Goal: Find specific page/section: Find specific page/section

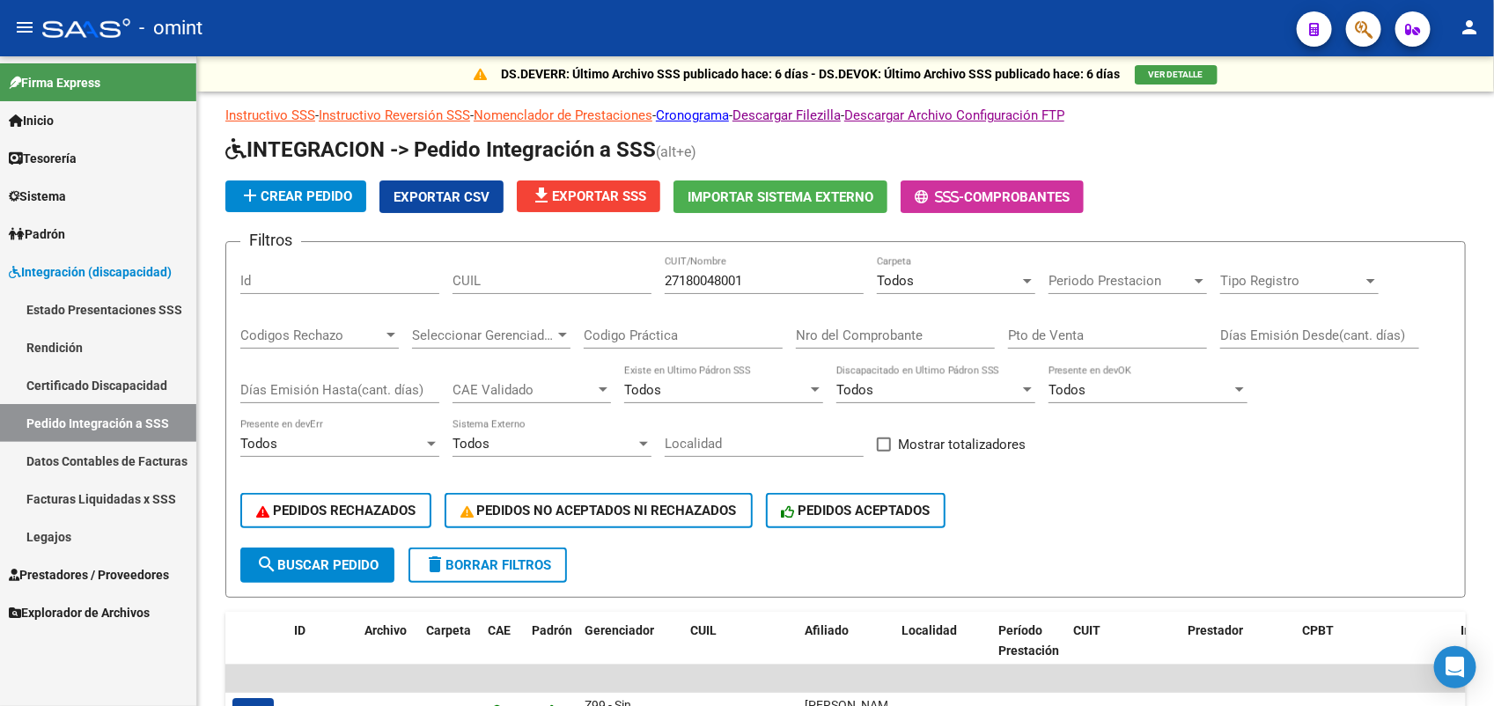
scroll to position [280, 0]
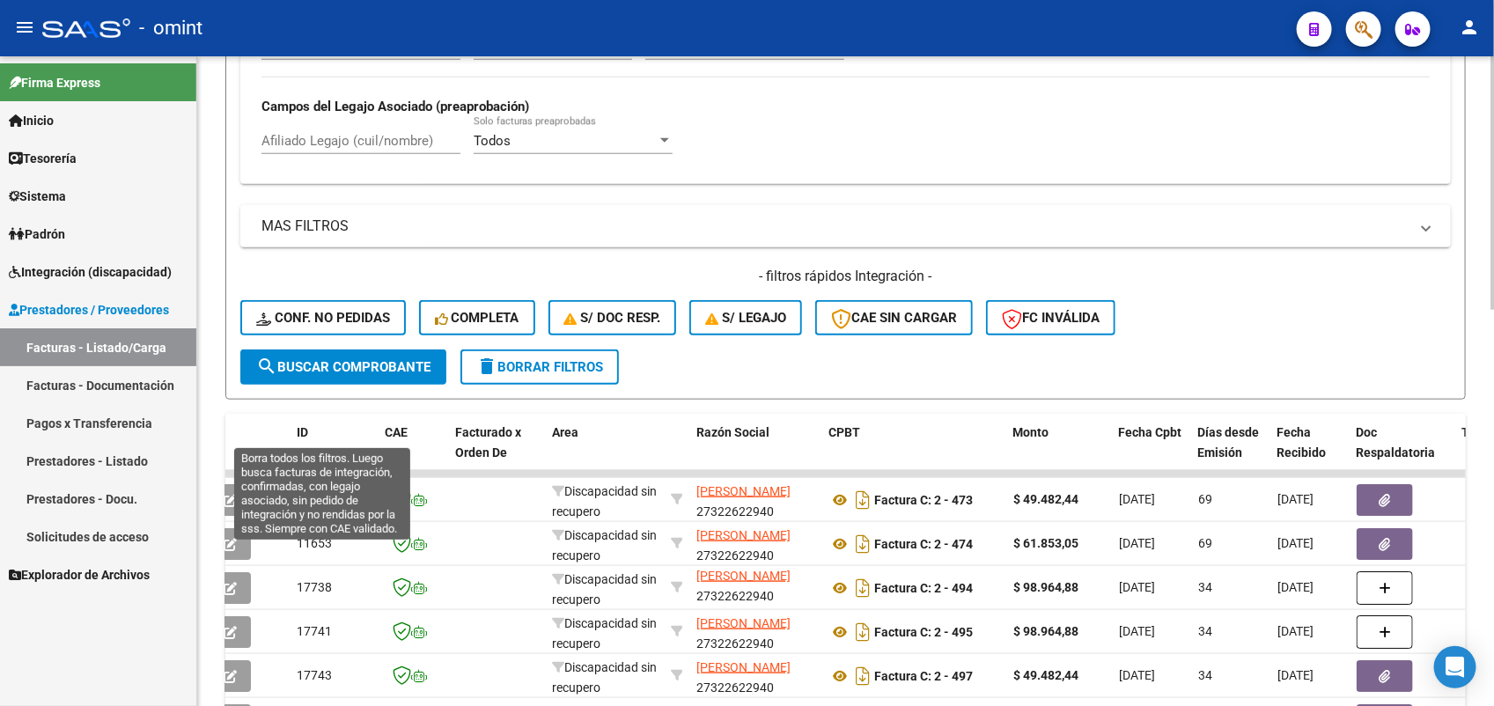
scroll to position [462, 0]
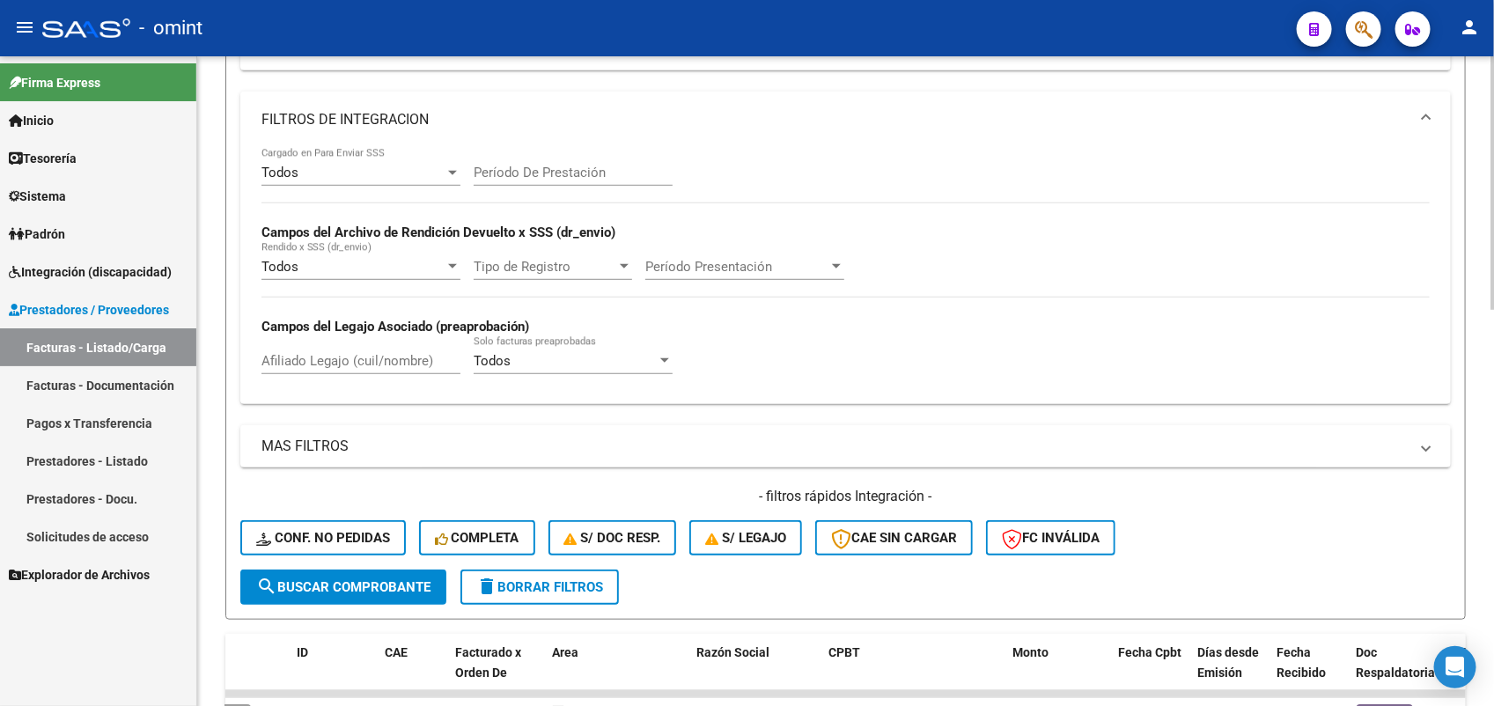
click at [321, 386] on div "Afiliado Legajo (cuil/nombre)" at bounding box center [361, 363] width 199 height 55
click at [331, 367] on div "Afiliado Legajo (cuil/nombre)" at bounding box center [361, 355] width 199 height 38
click at [348, 357] on input "Afiliado Legajo (cuil/nombre)" at bounding box center [361, 361] width 199 height 16
paste input "GONCALVES"
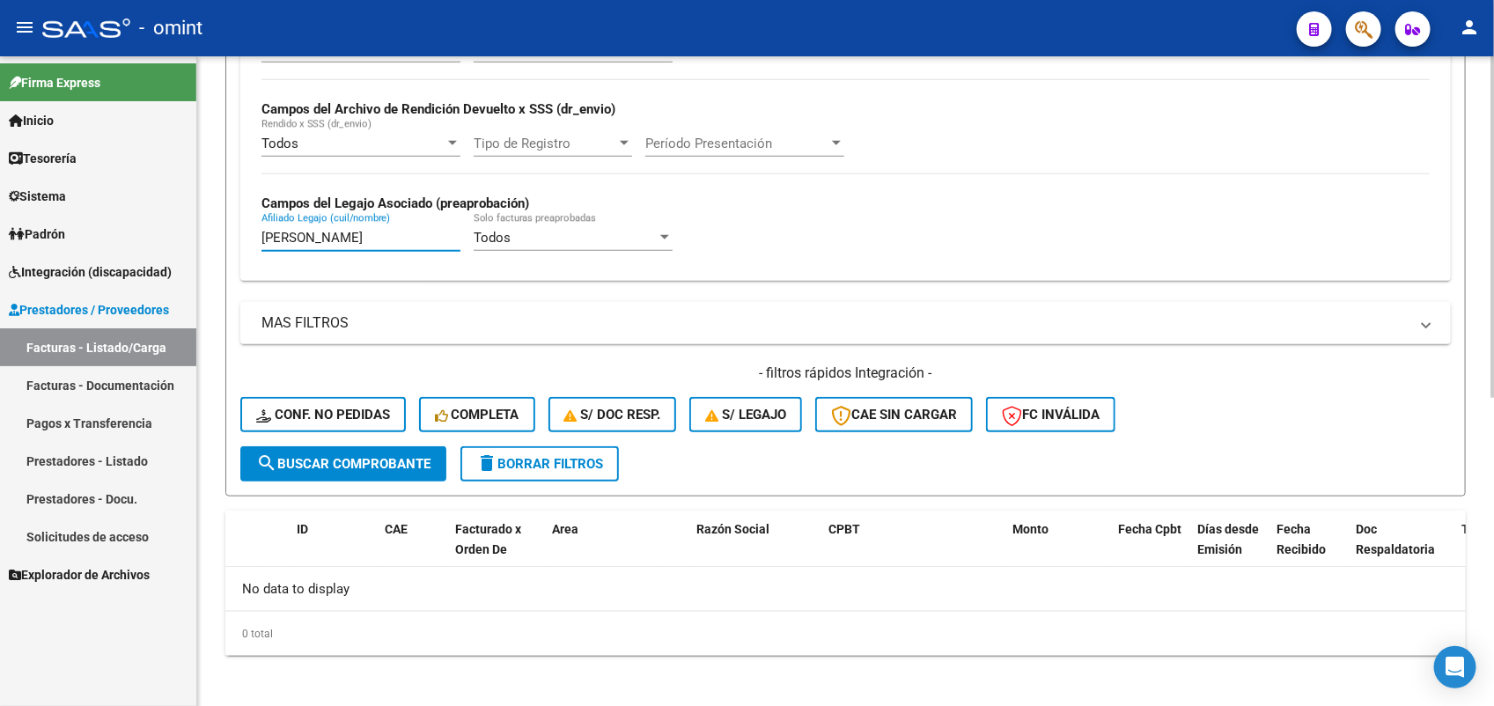
scroll to position [0, 0]
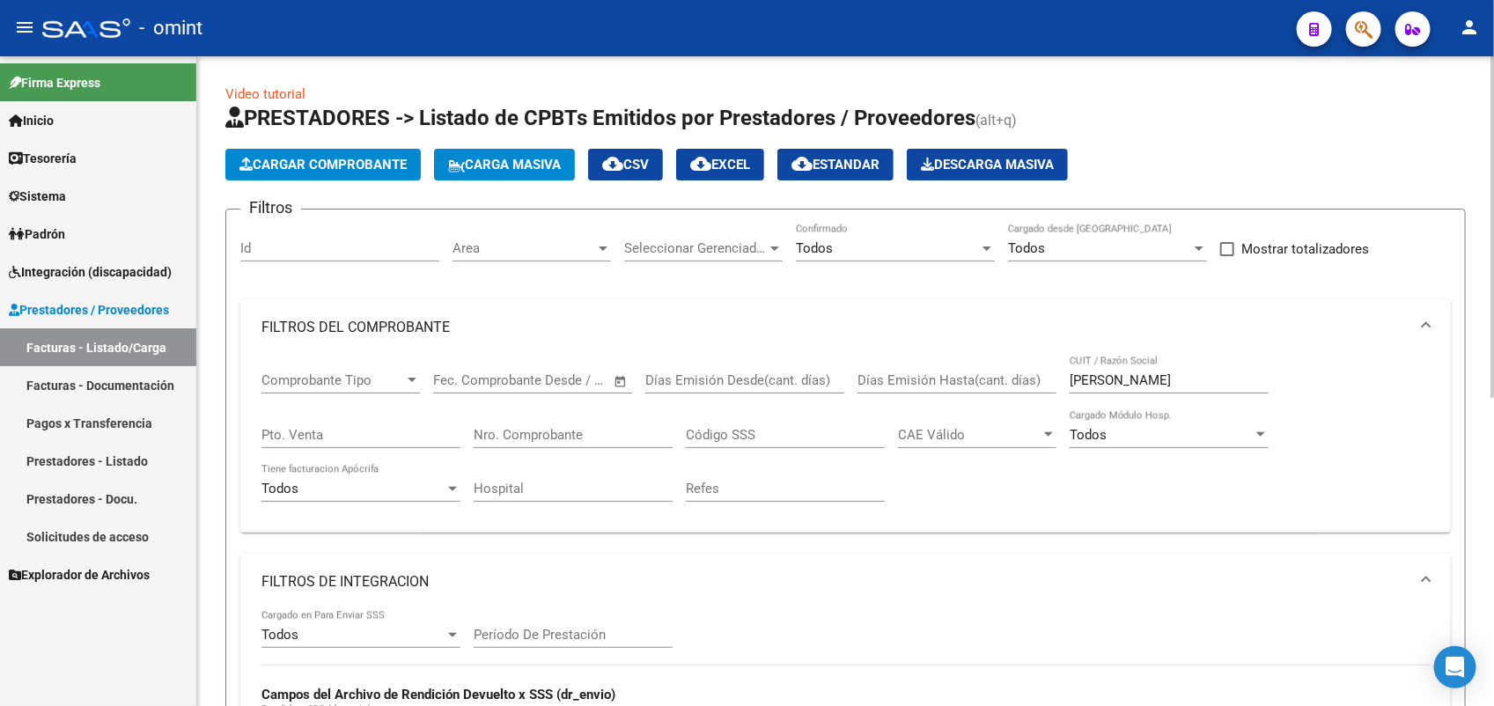
type input "GONCALVES"
drag, startPoint x: 1142, startPoint y: 375, endPoint x: 952, endPoint y: 383, distance: 190.4
click at [954, 387] on div "Comprobante Tipo Comprobante Tipo Fecha inicio – Fecha fin Fec. Comprobante Des…" at bounding box center [846, 437] width 1168 height 163
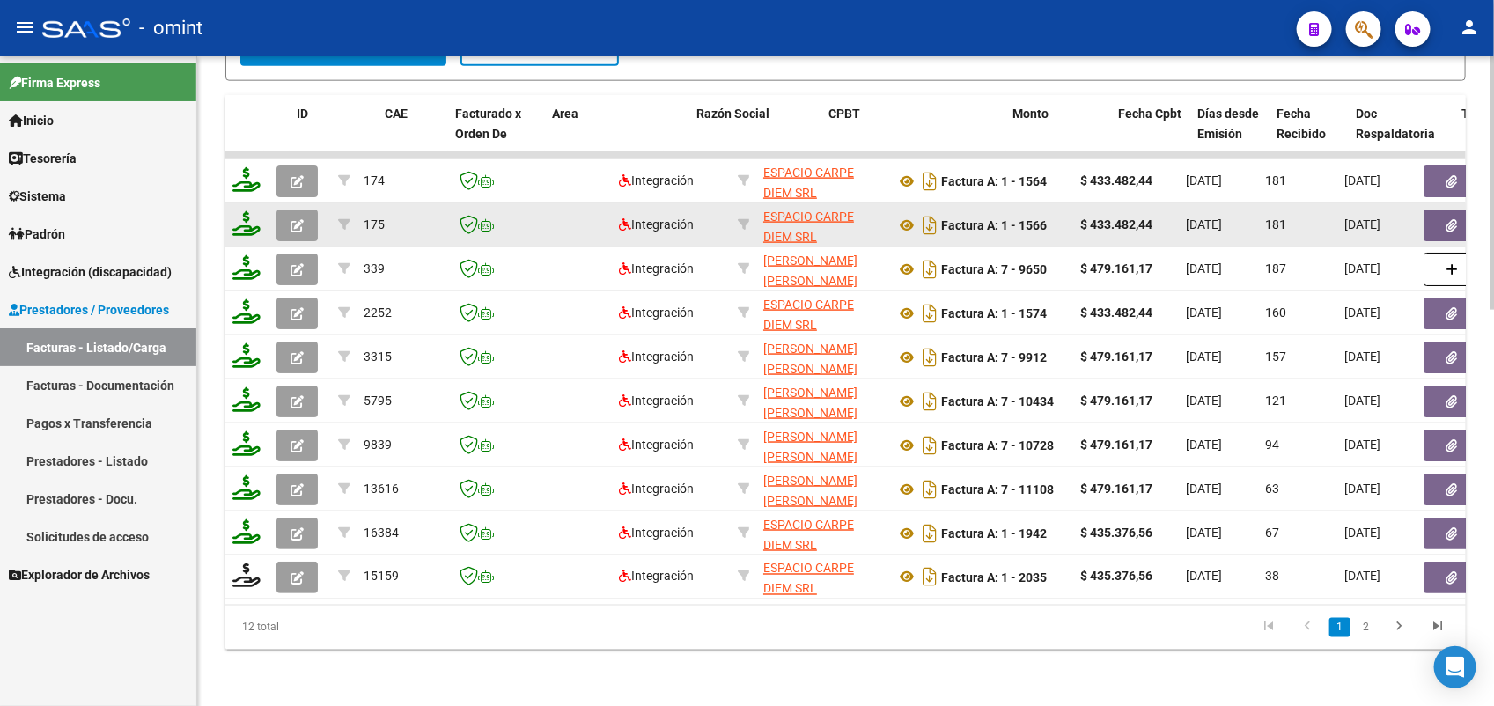
scroll to position [23, 0]
click at [821, 212] on div "ESPACIO CARPE DIEM SRL 30717056295" at bounding box center [822, 225] width 118 height 37
copy div "30717056295"
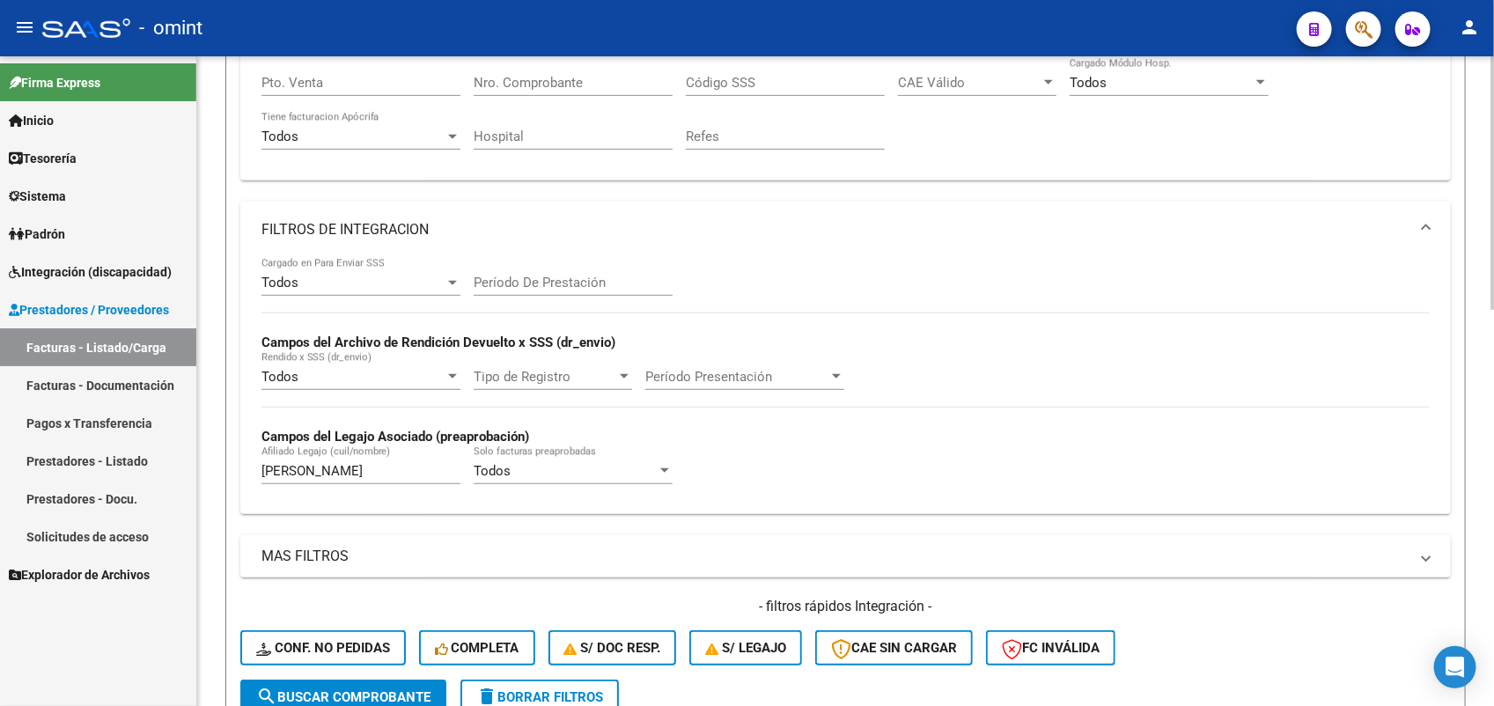
scroll to position [0, 0]
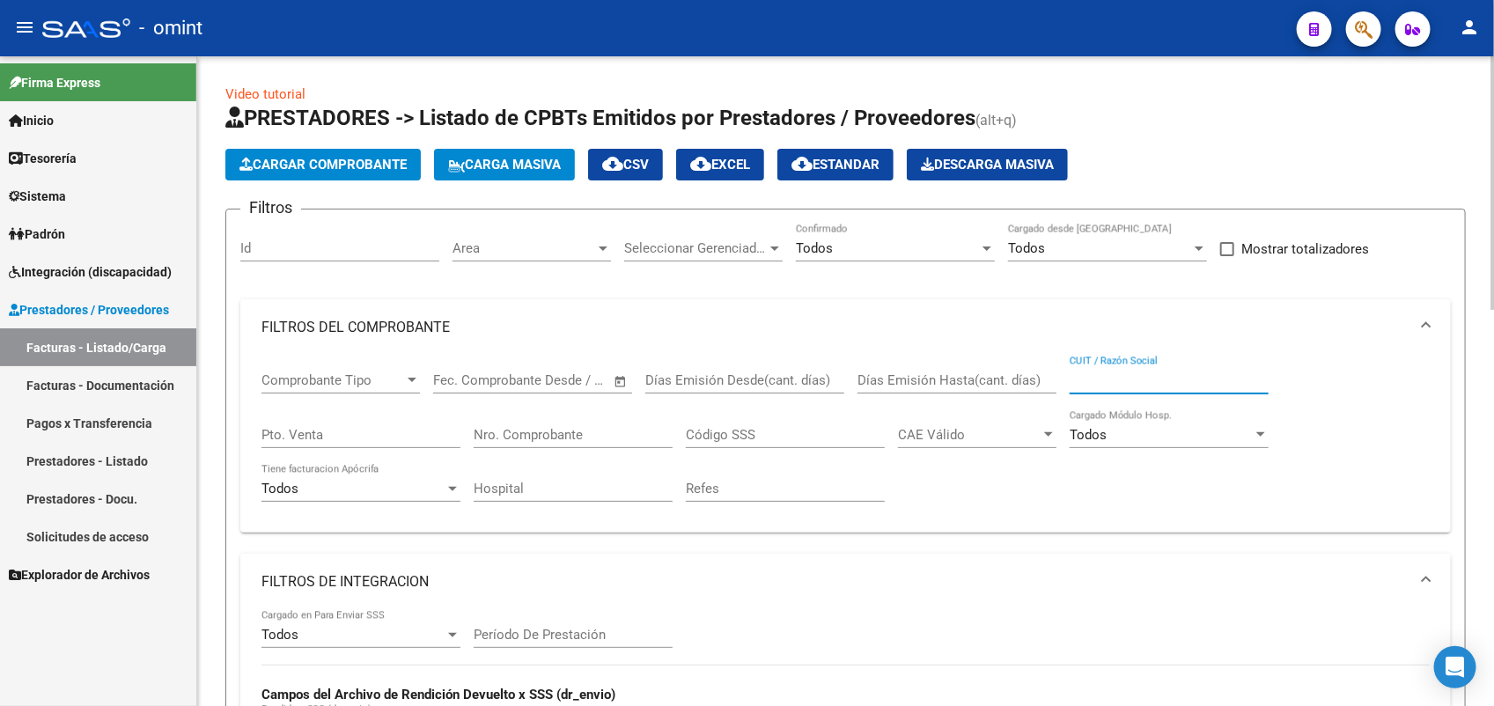
click at [1111, 372] on input "CUIT / Razón Social" at bounding box center [1169, 380] width 199 height 16
paste input "30717056295"
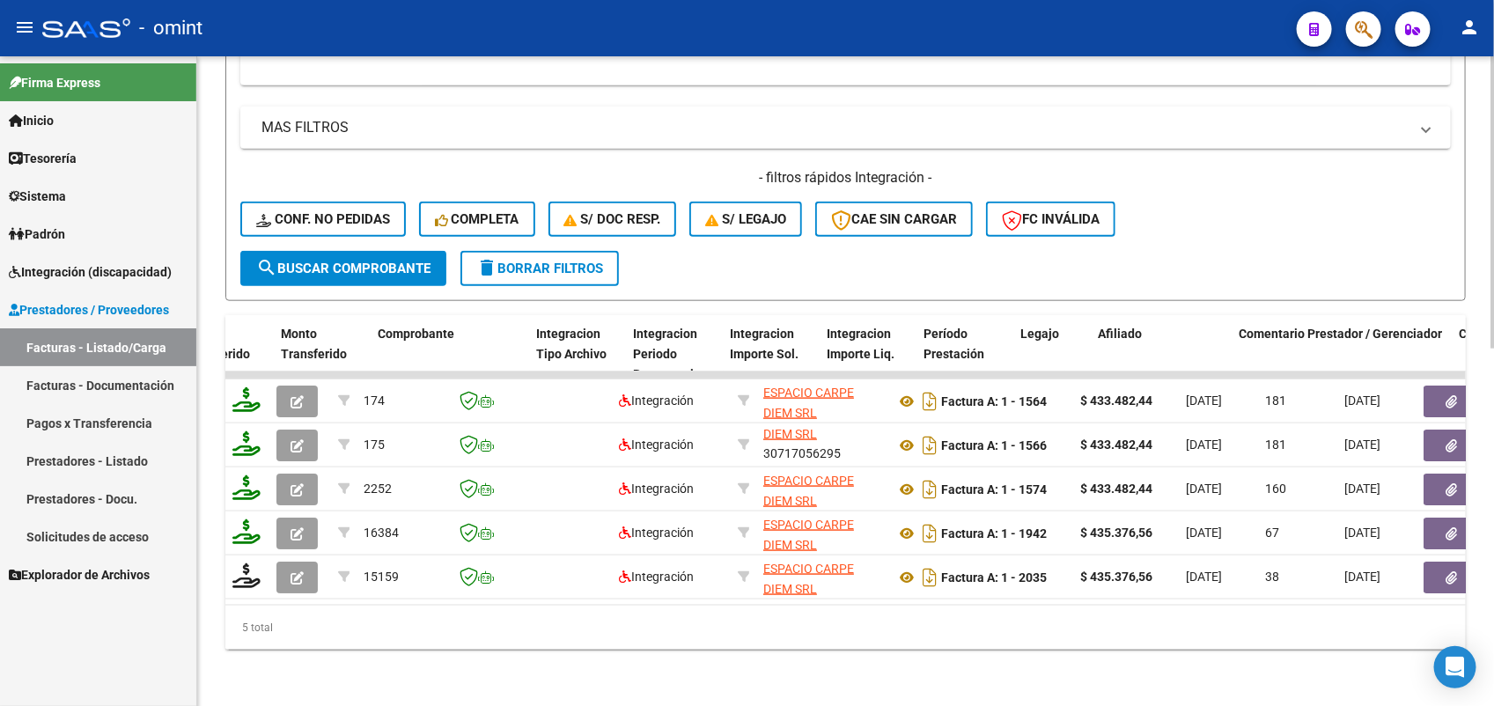
scroll to position [0, 1889]
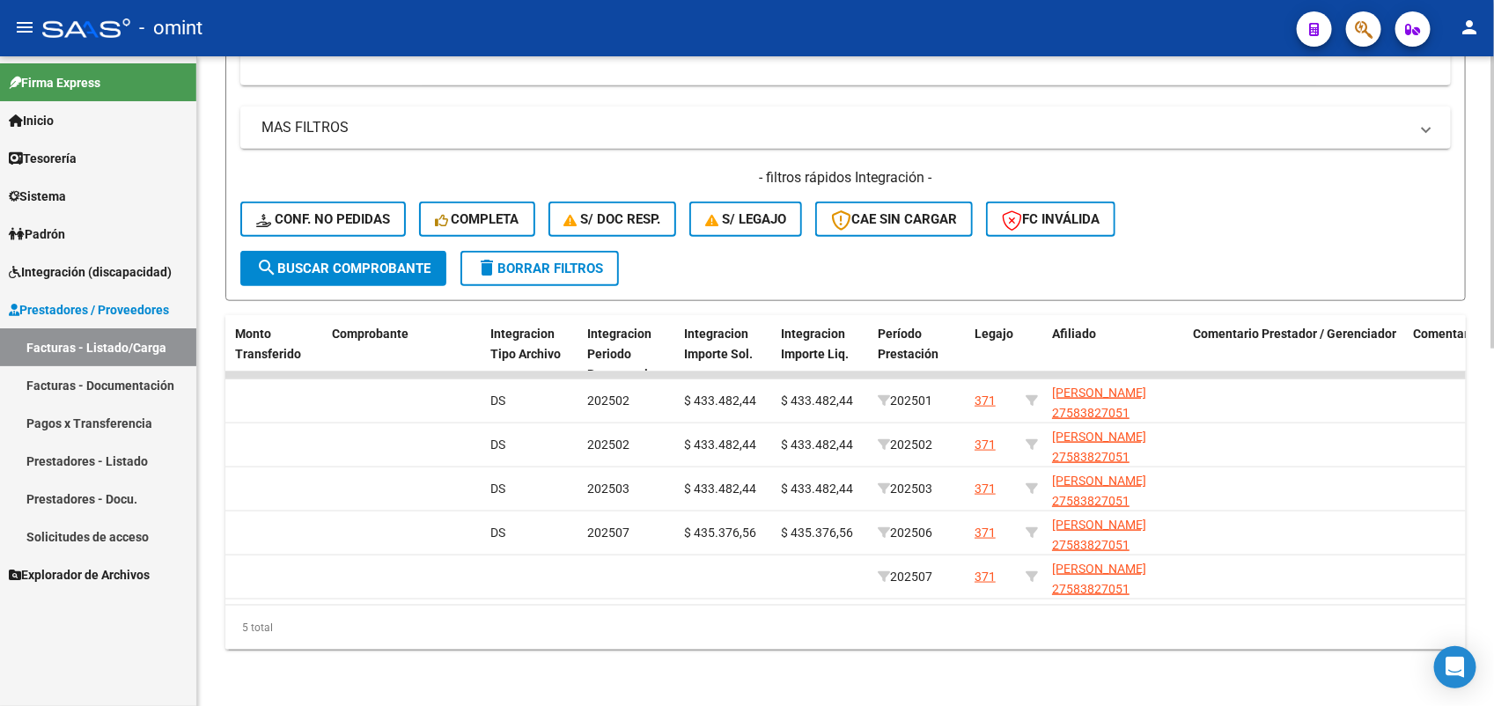
type input "30717056295"
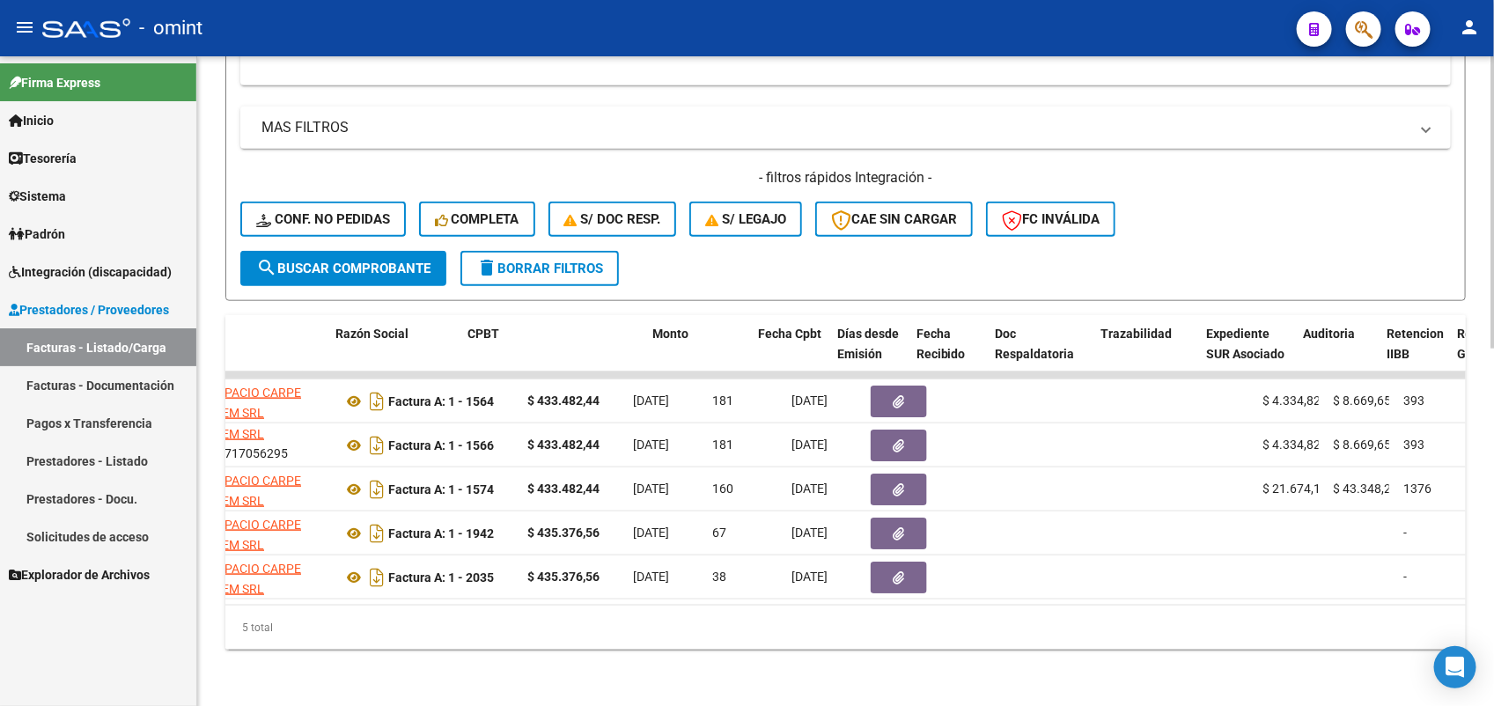
scroll to position [0, 428]
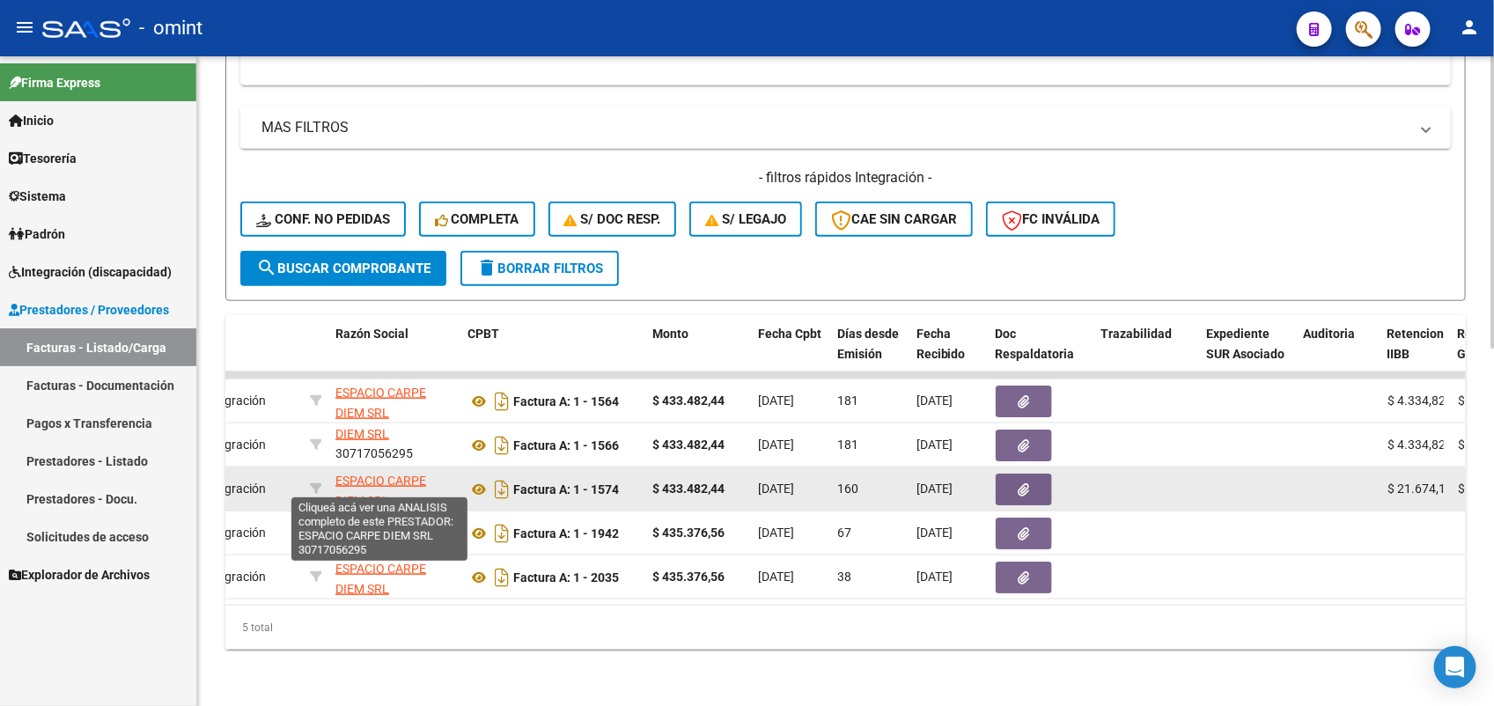
click at [407, 474] on span "ESPACIO CARPE DIEM SRL" at bounding box center [380, 491] width 91 height 34
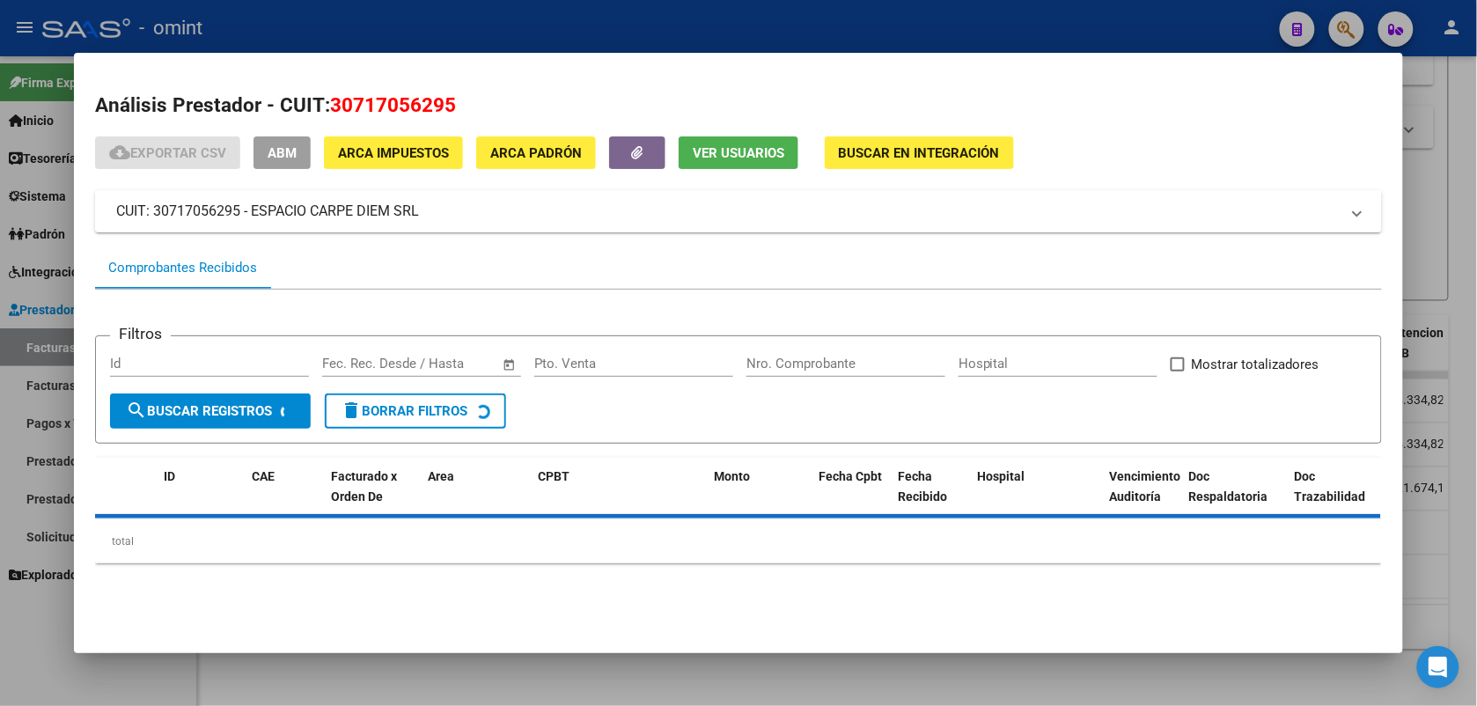
click at [736, 157] on span "Ver Usuarios" at bounding box center [739, 153] width 92 height 16
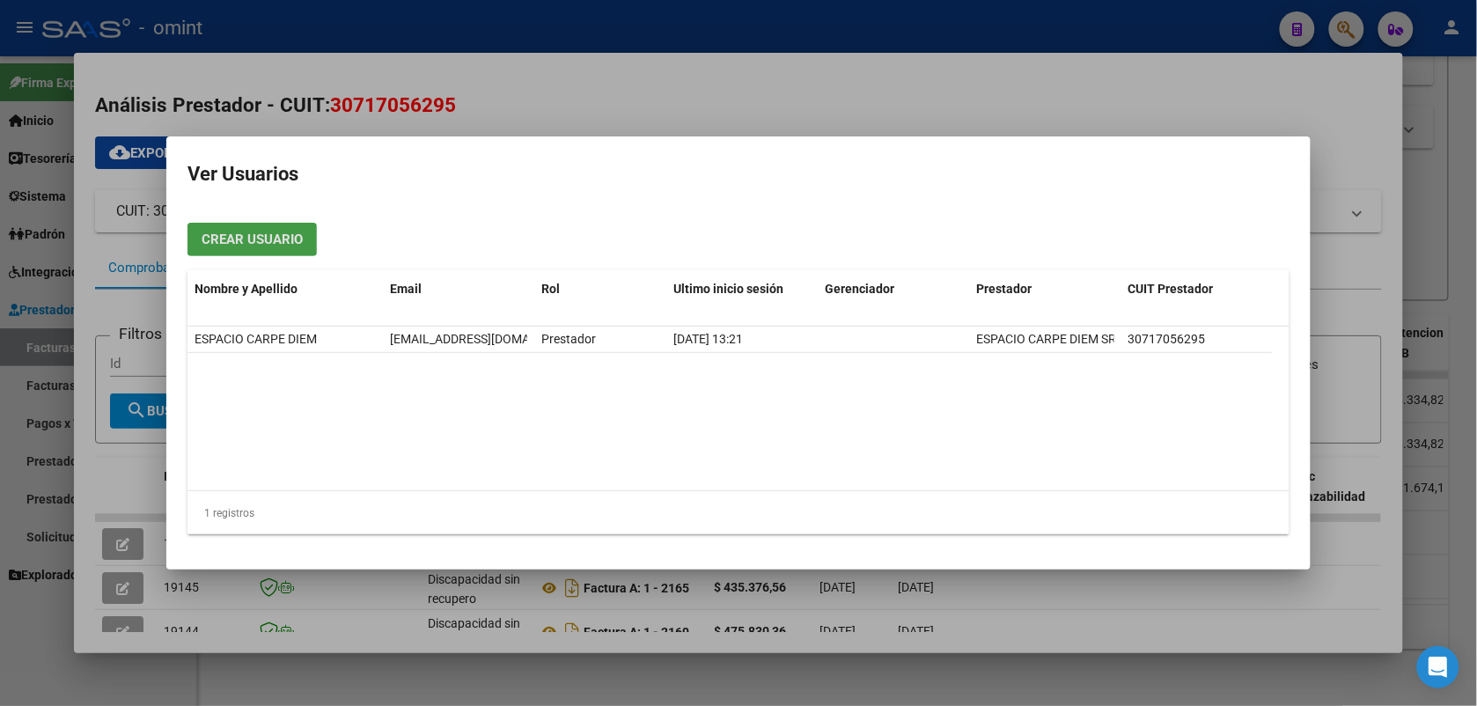
click at [858, 29] on div at bounding box center [738, 353] width 1477 height 706
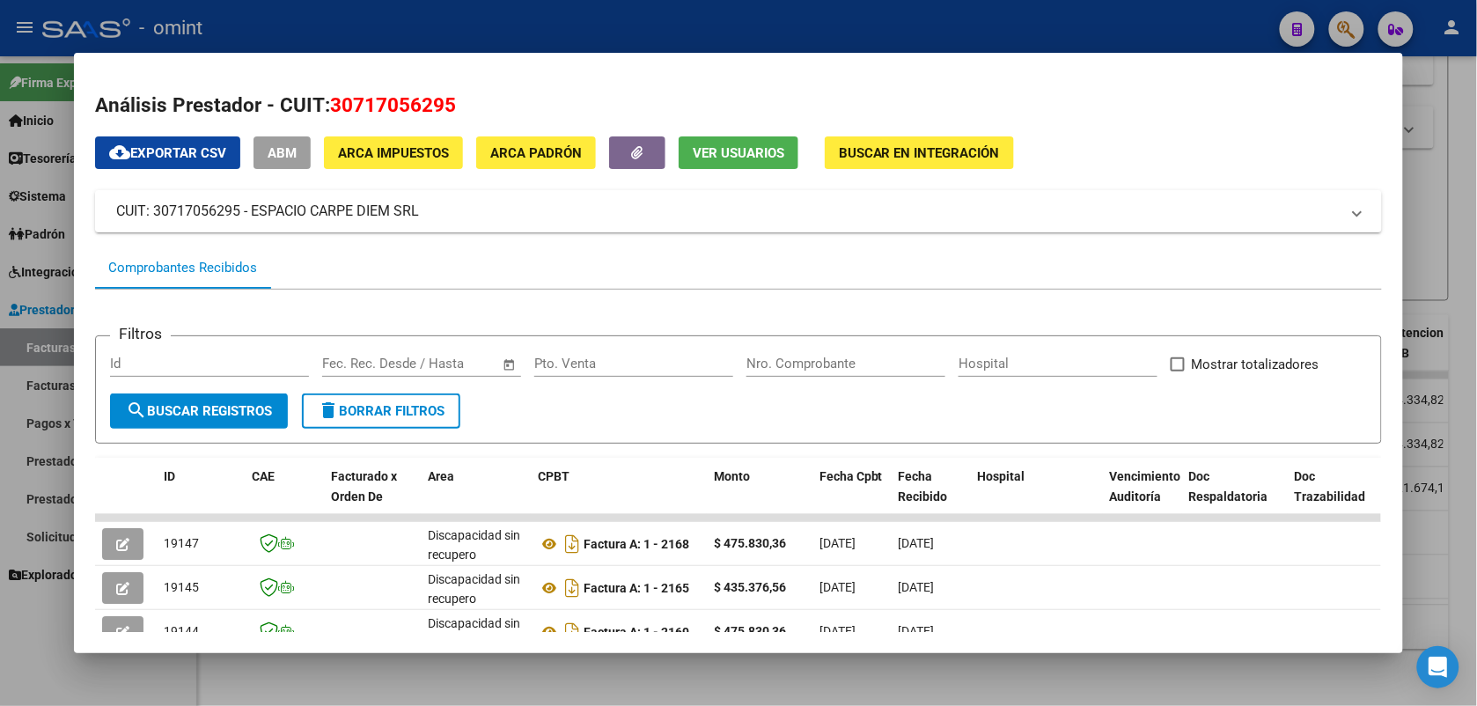
click at [858, 29] on div at bounding box center [738, 353] width 1477 height 706
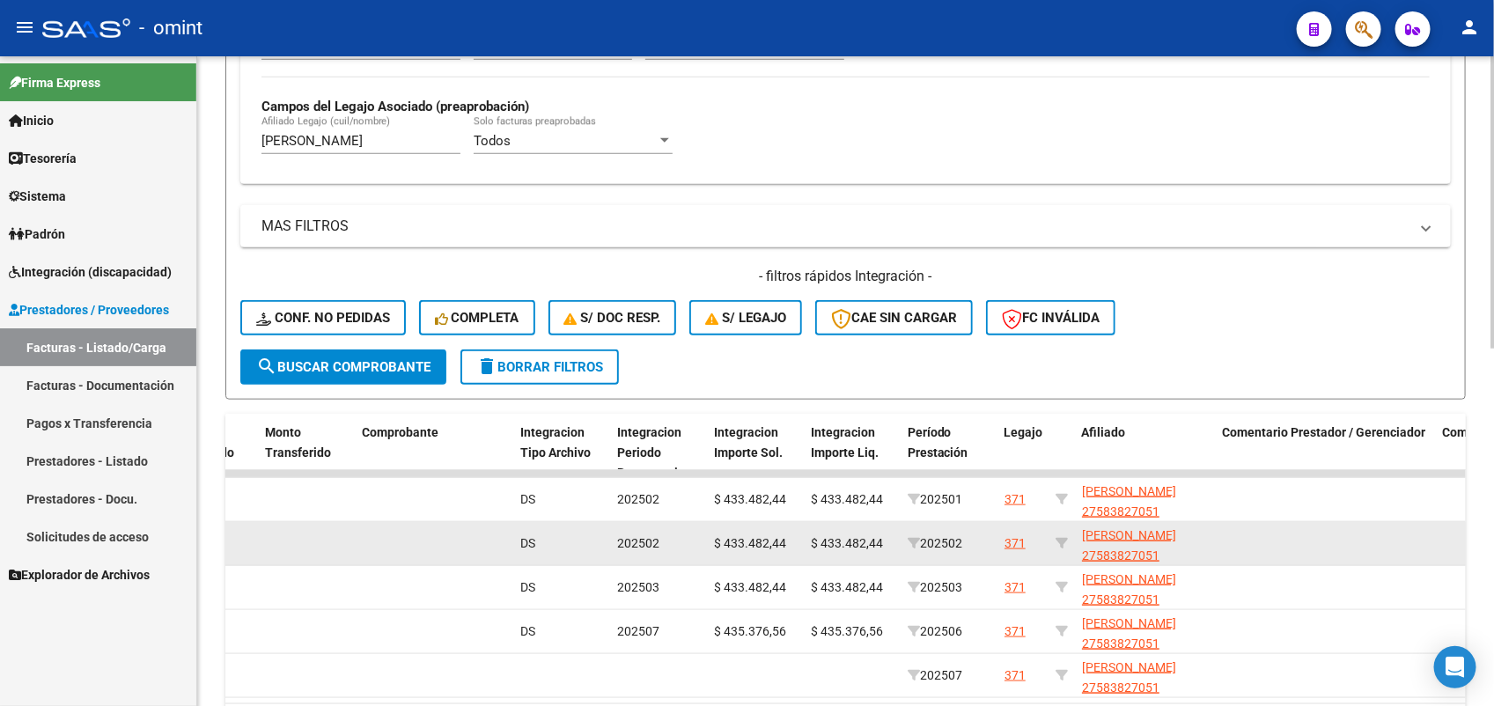
scroll to position [792, 0]
